Goal: Find specific page/section: Find specific page/section

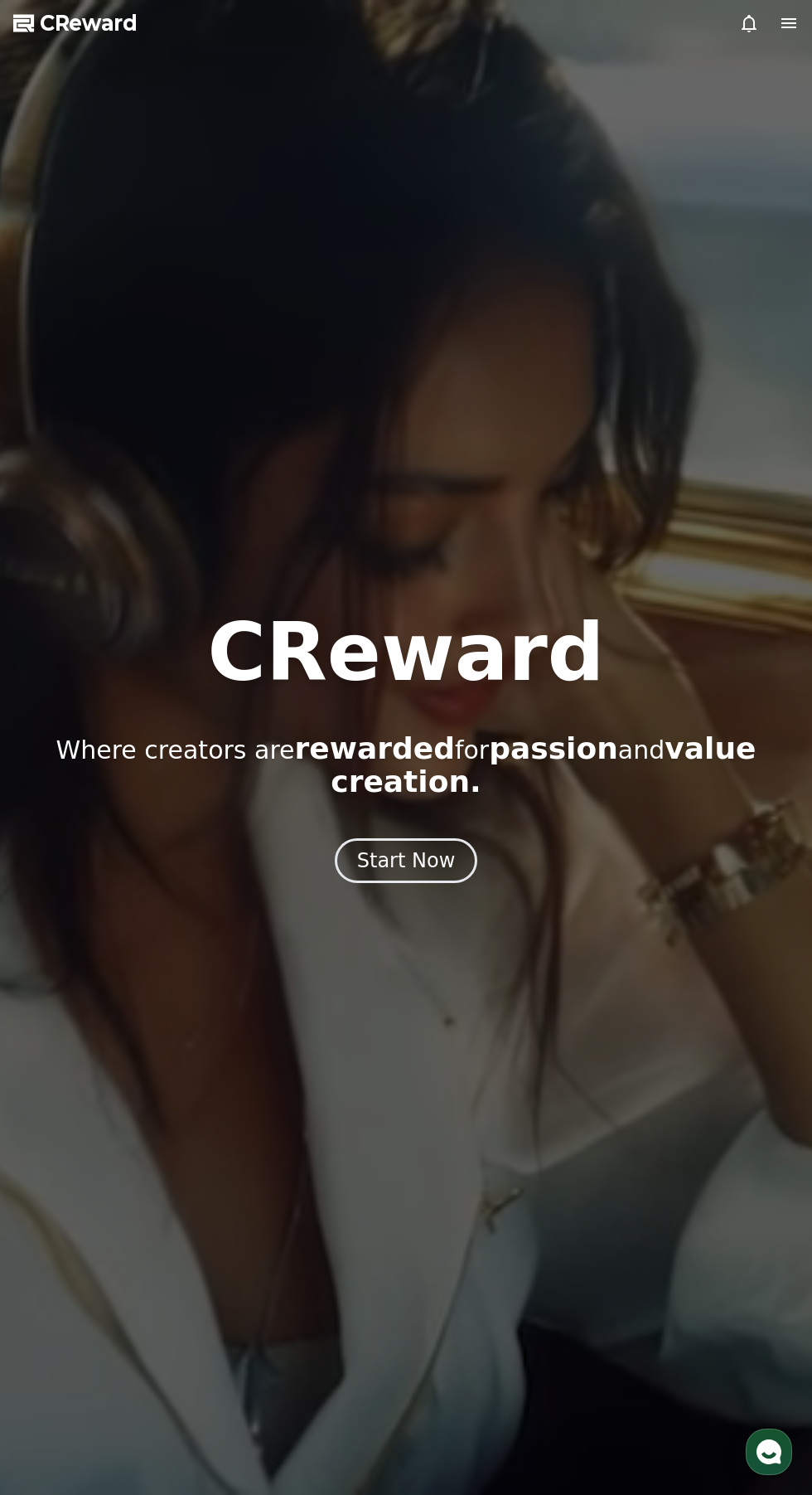
click at [752, 23] on icon at bounding box center [749, 23] width 20 height 20
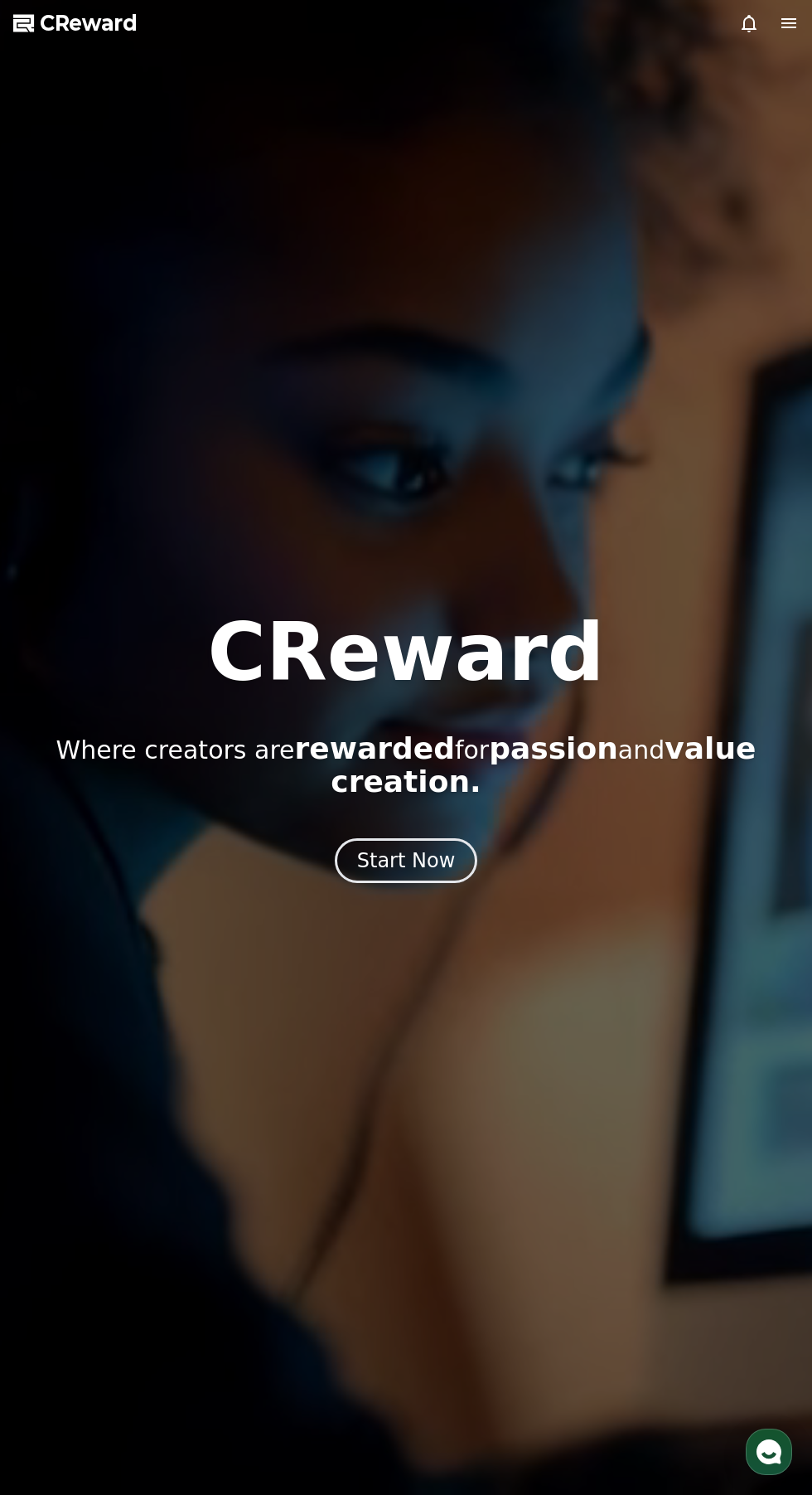
click at [784, 23] on icon at bounding box center [788, 23] width 15 height 10
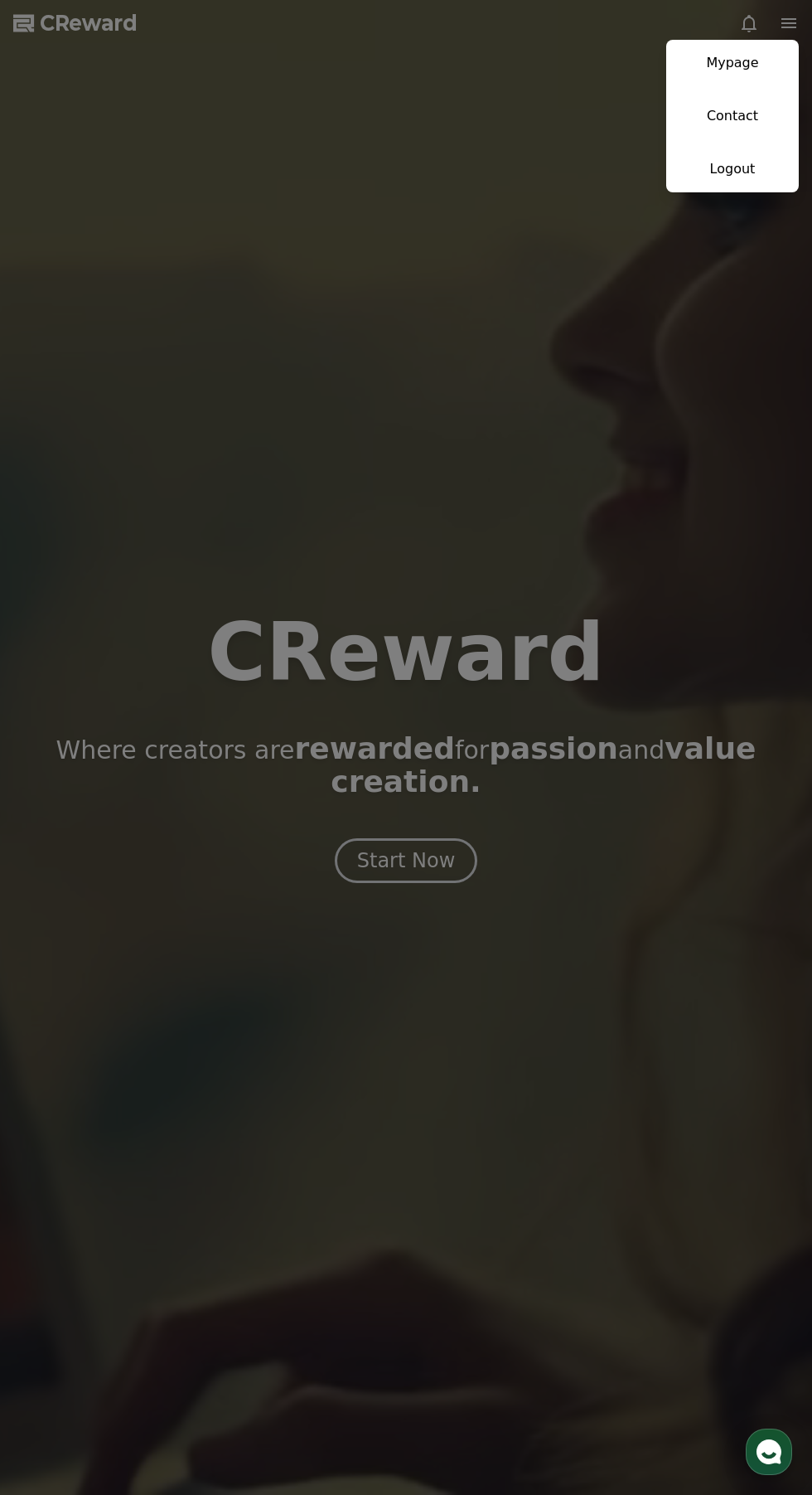
click at [700, 64] on link "Mypage" at bounding box center [732, 62] width 133 height 47
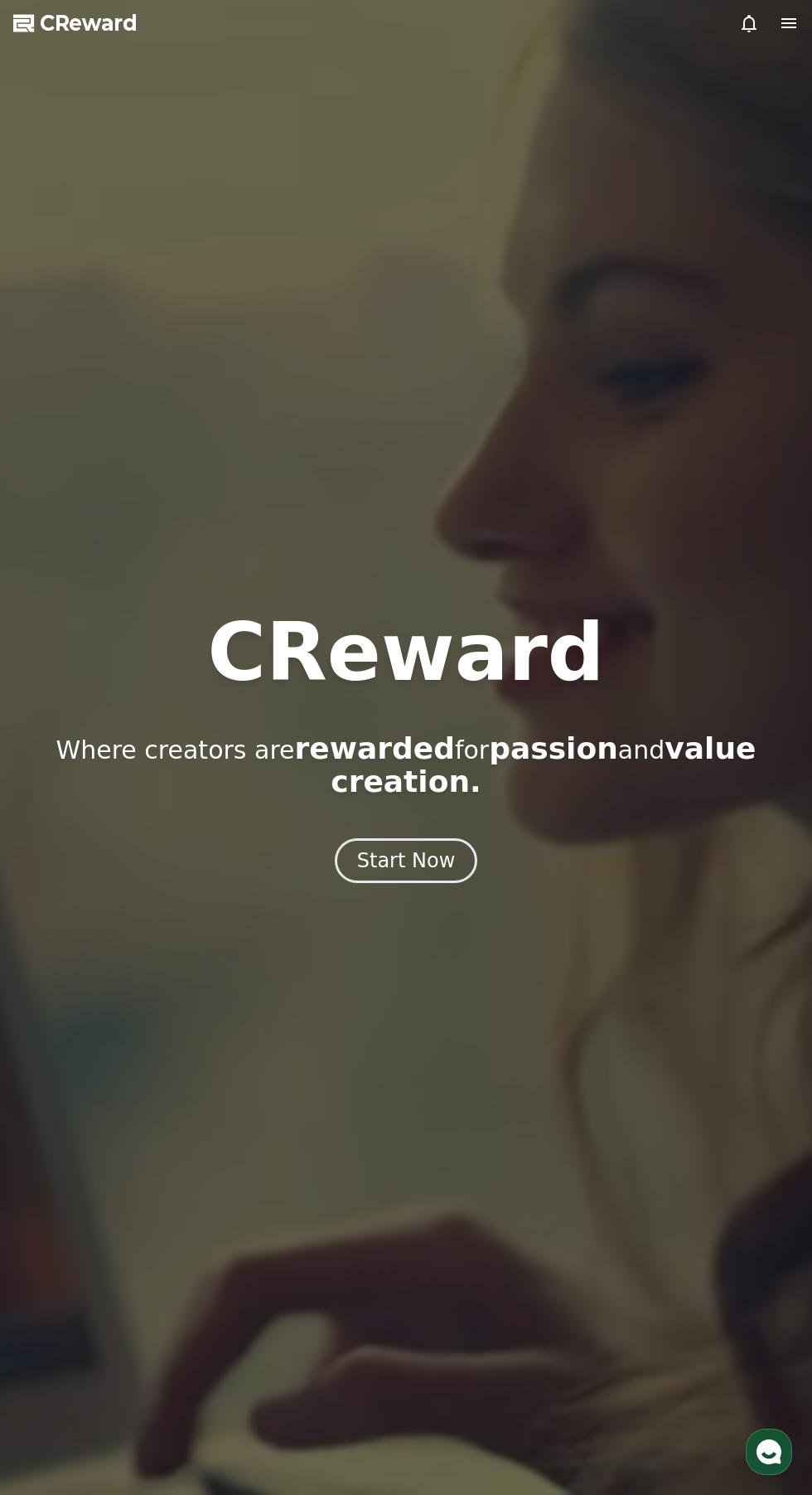
select select "**********"
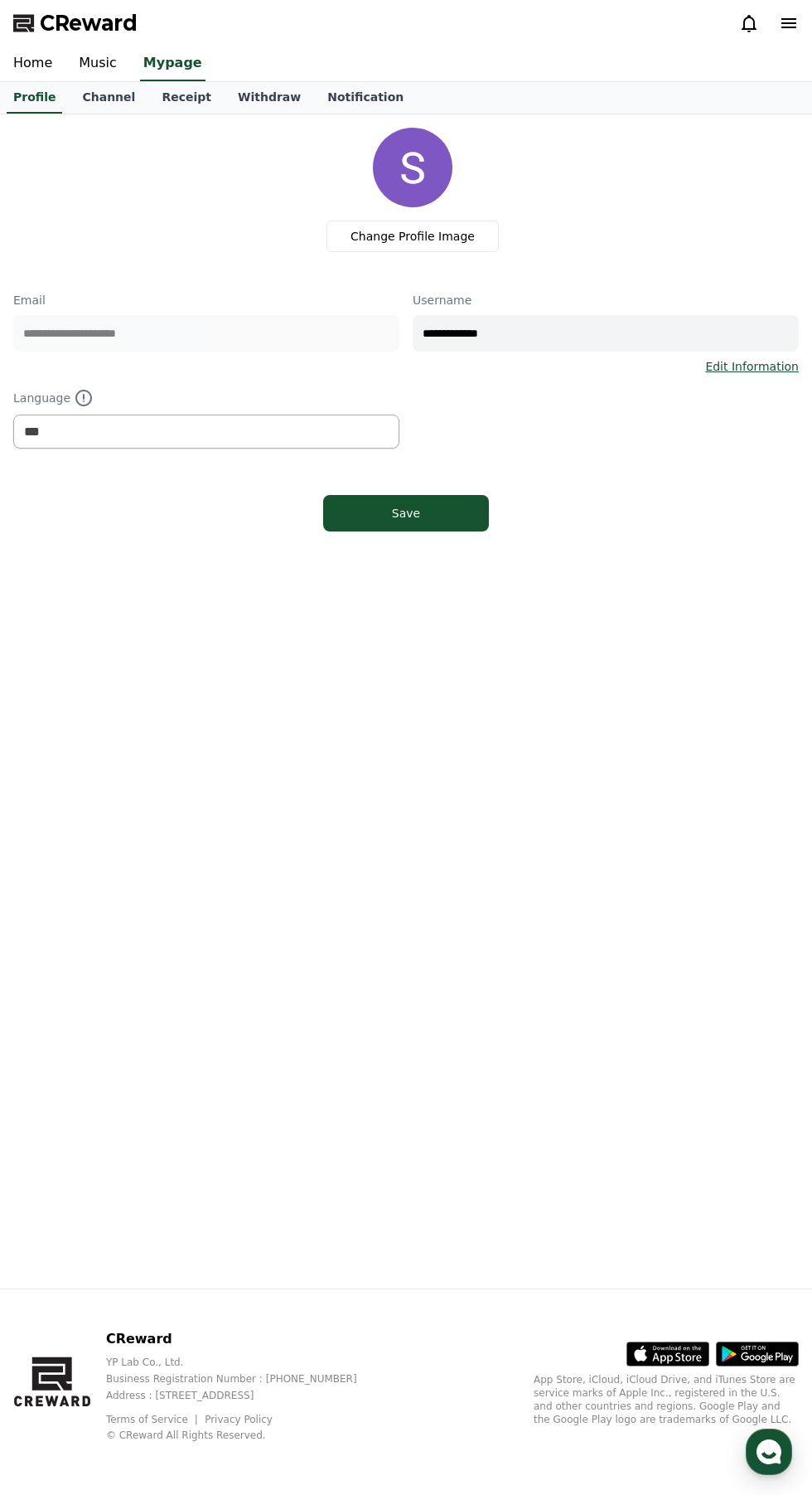
click at [93, 61] on link "Music" at bounding box center [98, 64] width 65 height 35
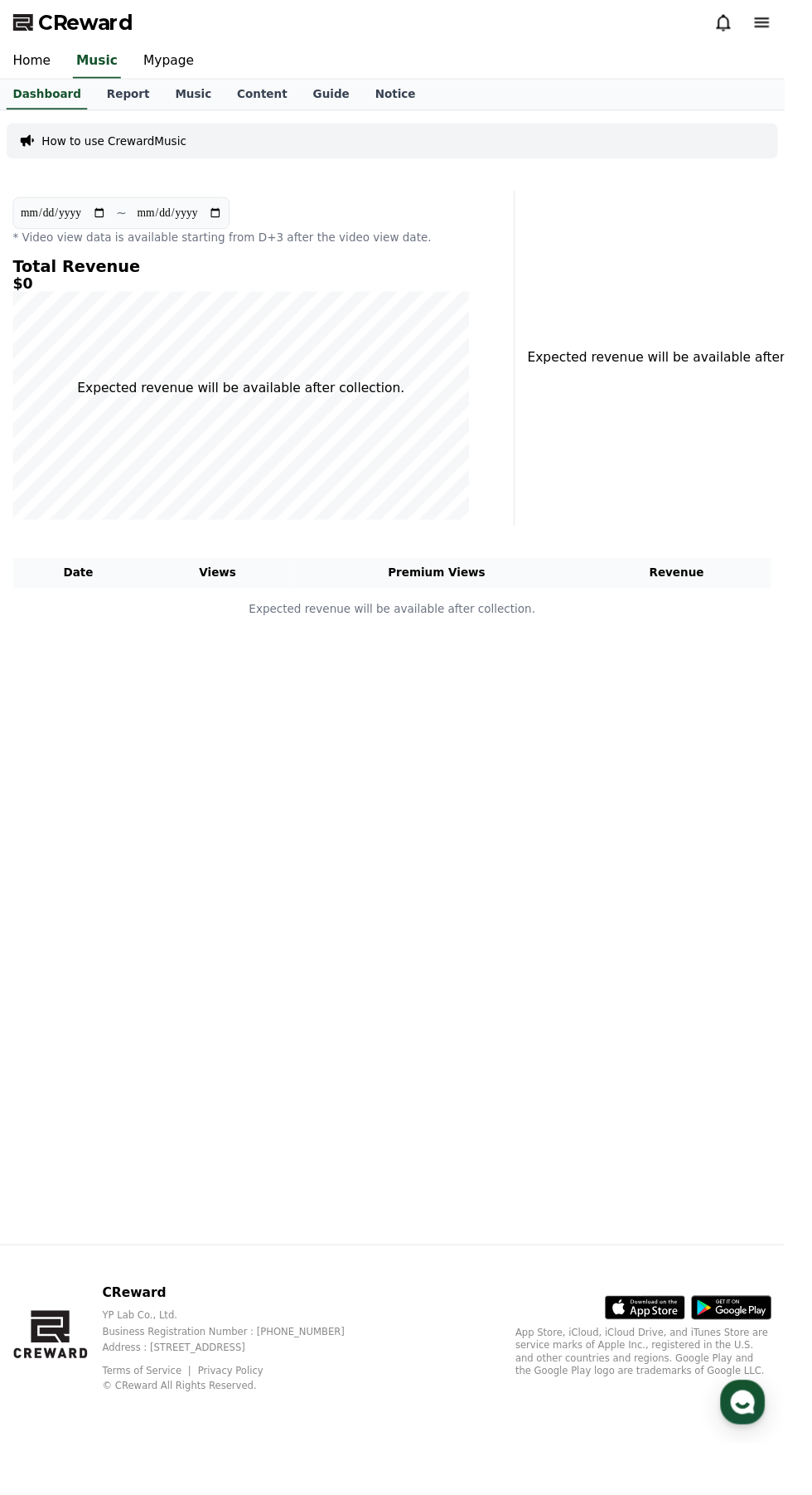
click at [126, 105] on link "Report" at bounding box center [132, 98] width 71 height 32
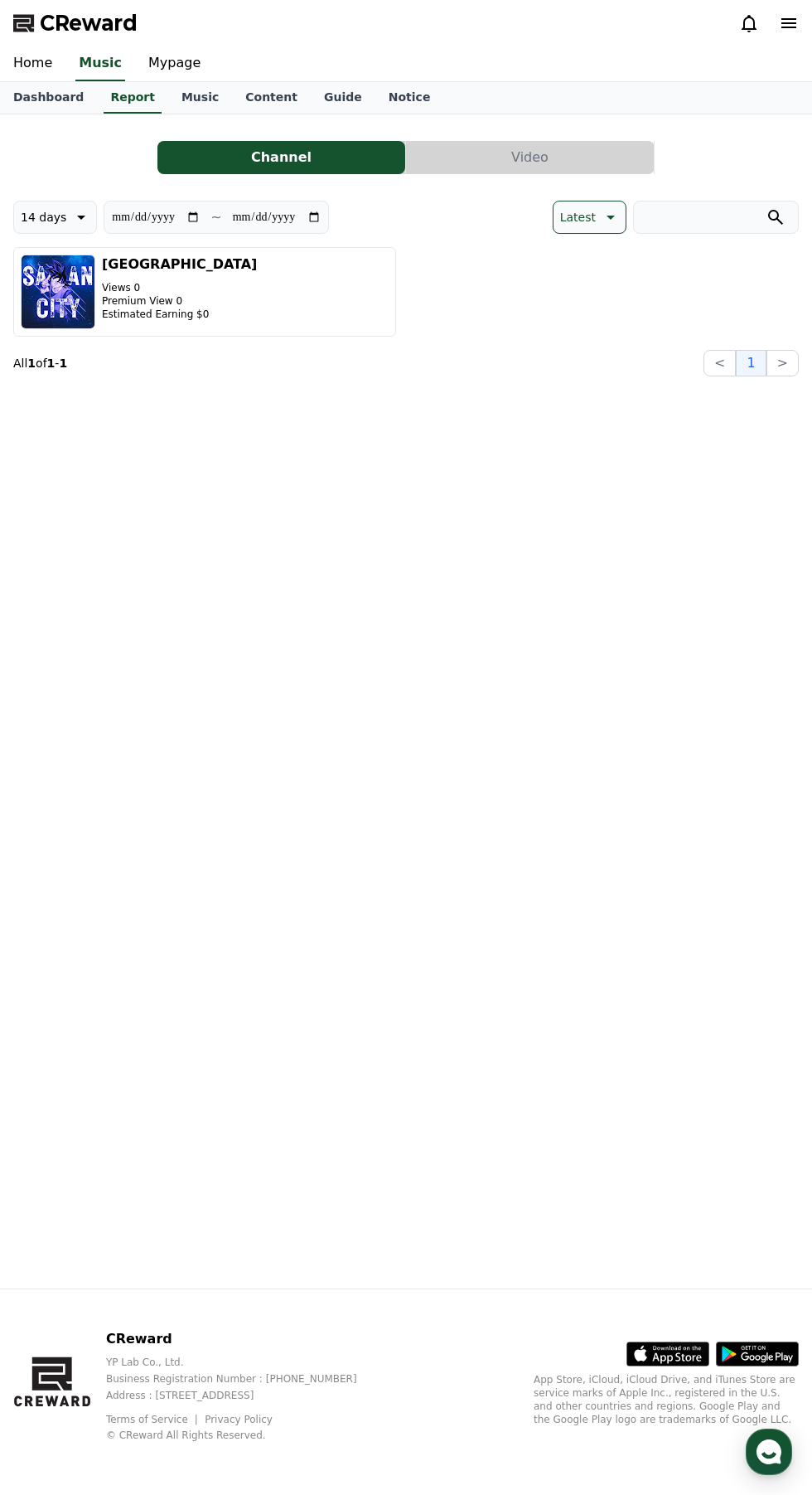
click at [556, 155] on button "Video" at bounding box center [530, 158] width 248 height 33
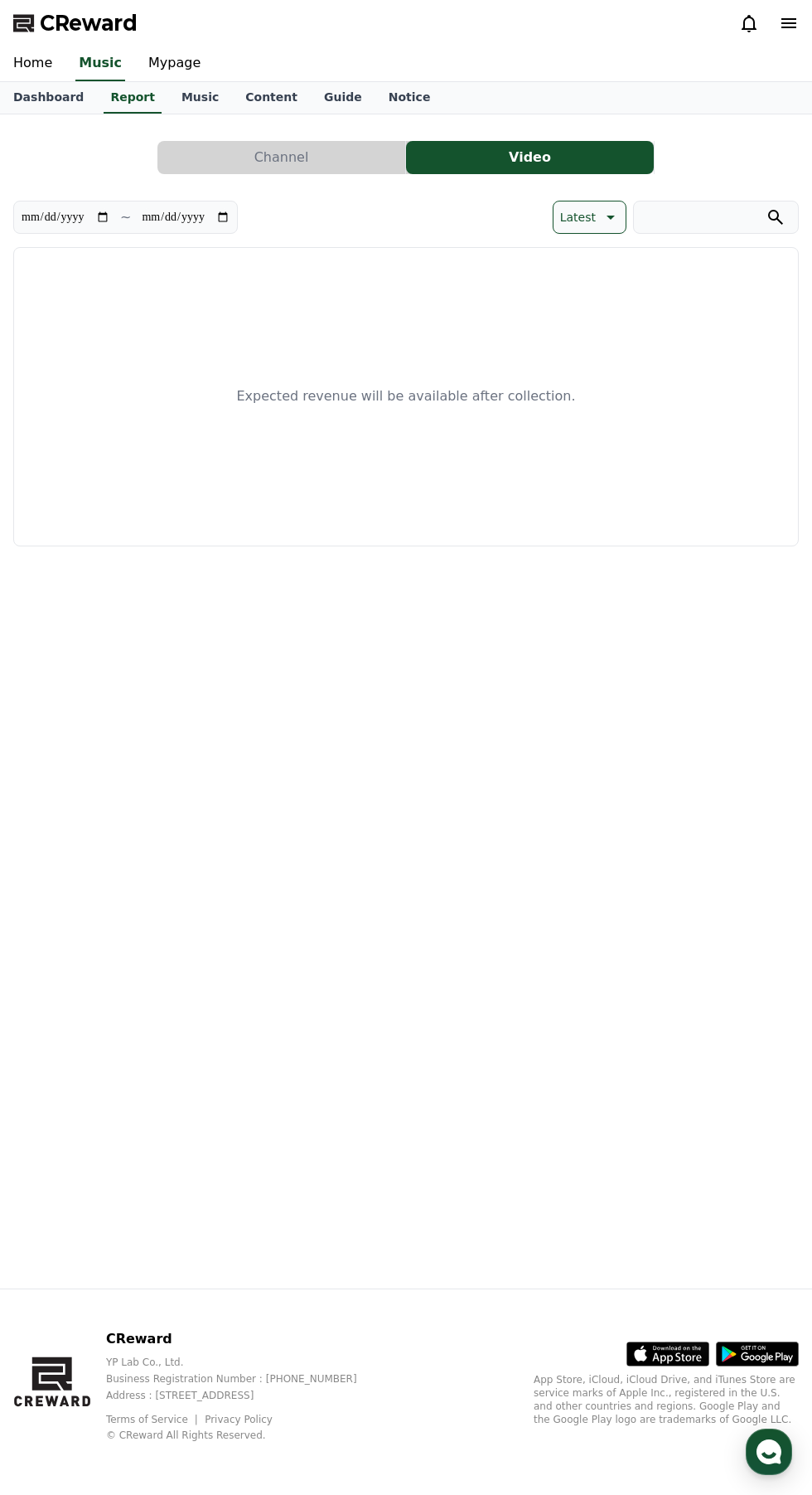
click at [242, 167] on button "Channel" at bounding box center [281, 158] width 248 height 33
